Goal: Task Accomplishment & Management: Manage account settings

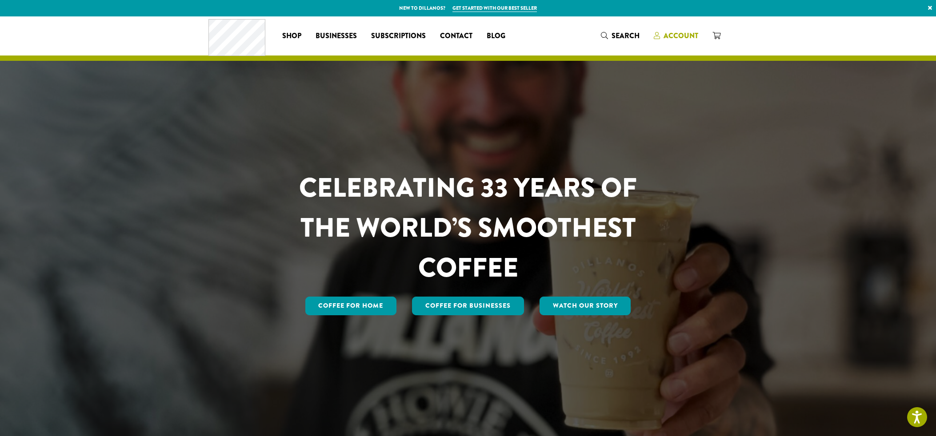
click at [675, 32] on span "Account" at bounding box center [680, 36] width 35 height 10
